Goal: Find specific page/section: Find specific page/section

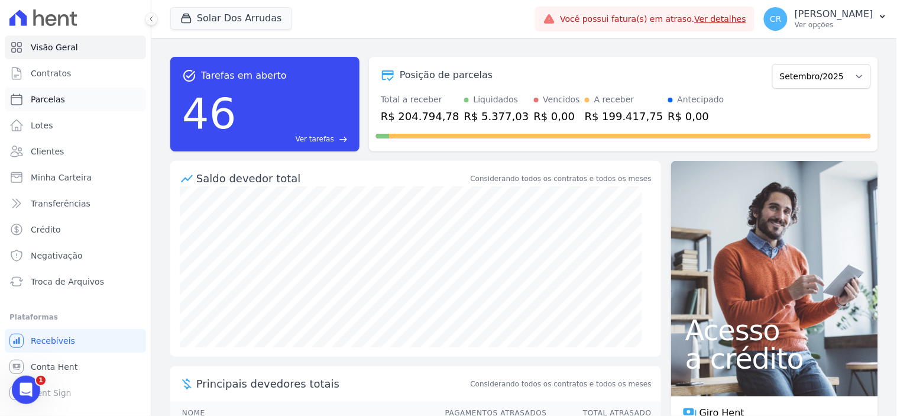
click at [31, 97] on span "Parcelas" at bounding box center [48, 99] width 34 height 12
select select
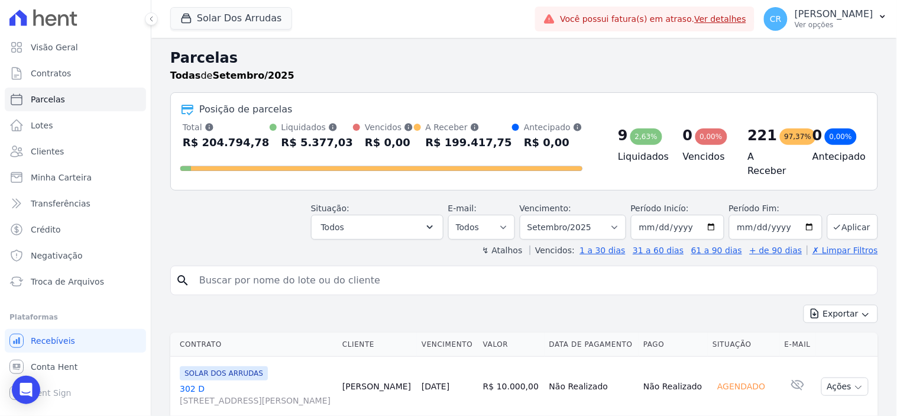
click at [456, 277] on input "search" at bounding box center [532, 281] width 681 height 24
type input "[PERSON_NAME]"
click at [804, 305] on button "Exportar" at bounding box center [841, 314] width 75 height 18
click at [456, 277] on input "[PERSON_NAME]" at bounding box center [532, 281] width 681 height 24
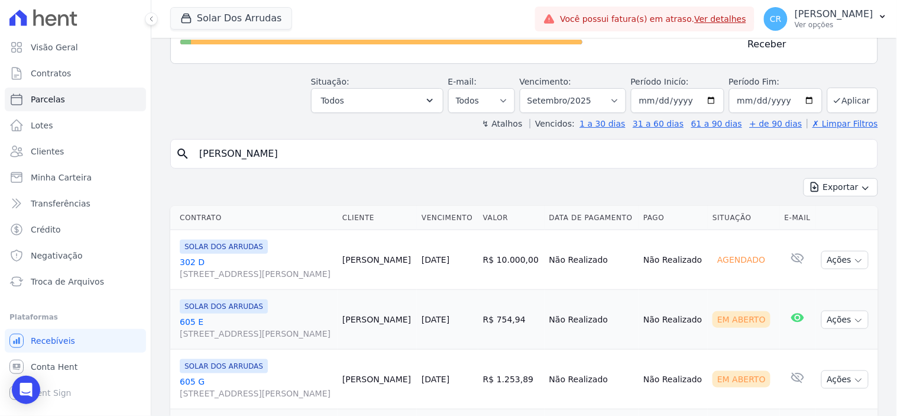
scroll to position [131, 0]
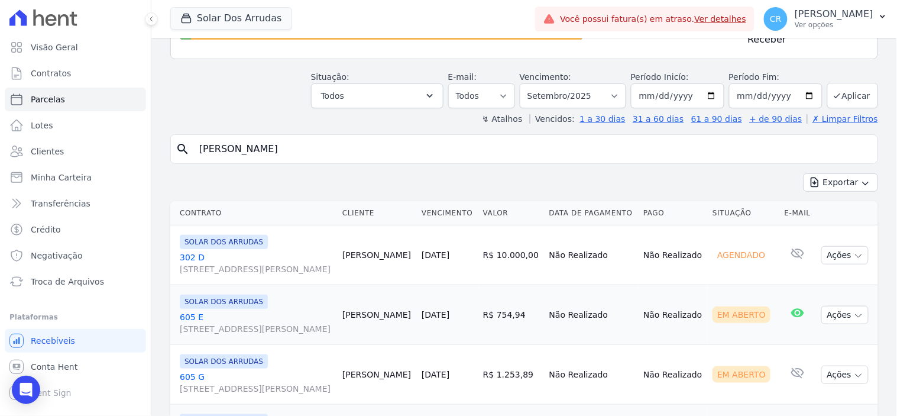
click at [431, 134] on div "search [PERSON_NAME]" at bounding box center [524, 149] width 708 height 30
click at [373, 147] on input "[PERSON_NAME]" at bounding box center [532, 149] width 681 height 24
select select
